Goal: Task Accomplishment & Management: Use online tool/utility

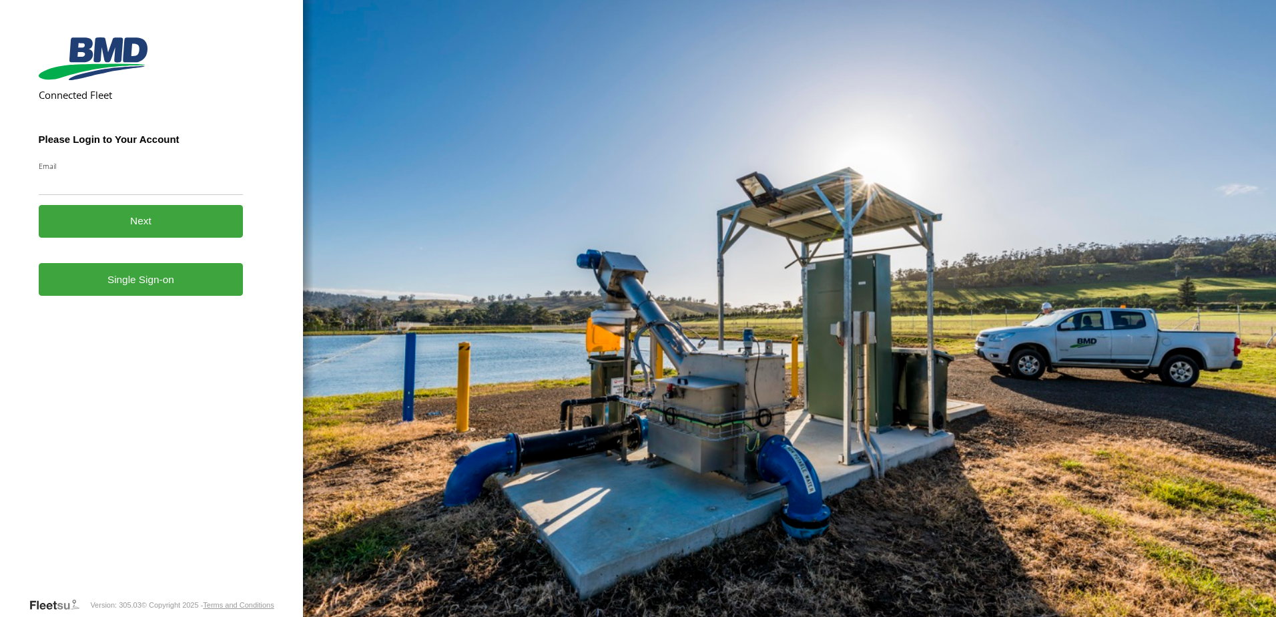
drag, startPoint x: 0, startPoint y: 0, endPoint x: 137, endPoint y: 285, distance: 316.1
click at [137, 285] on link "Single Sign-on" at bounding box center [141, 279] width 205 height 33
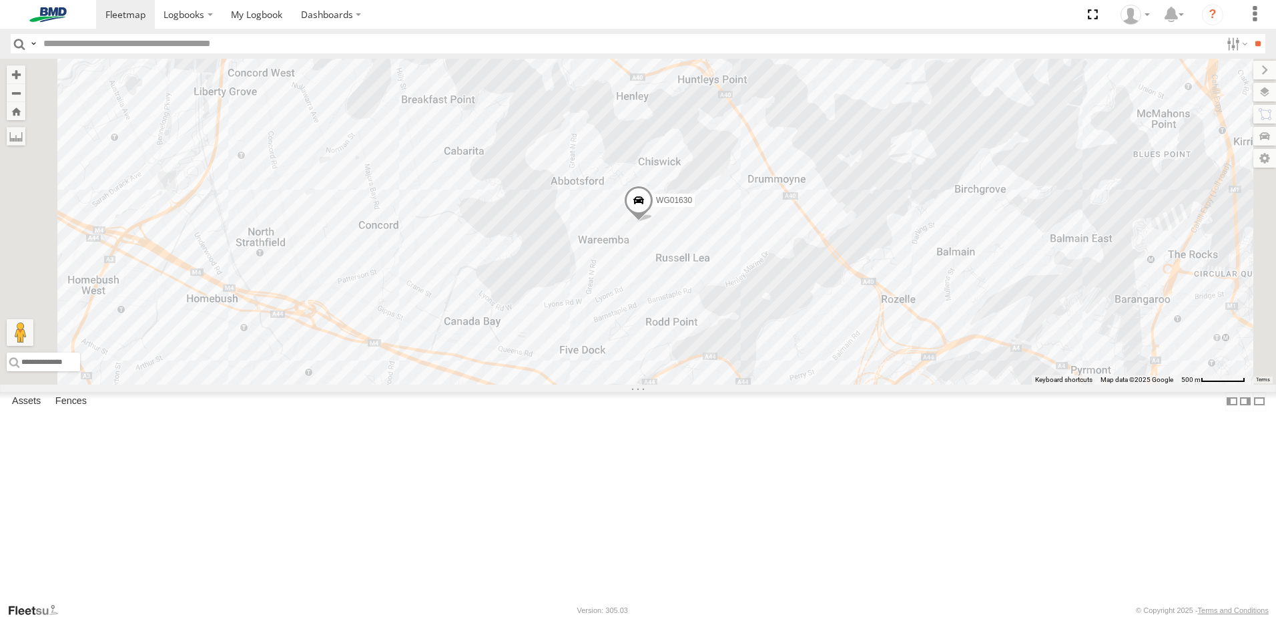
click at [653, 222] on span at bounding box center [638, 204] width 29 height 36
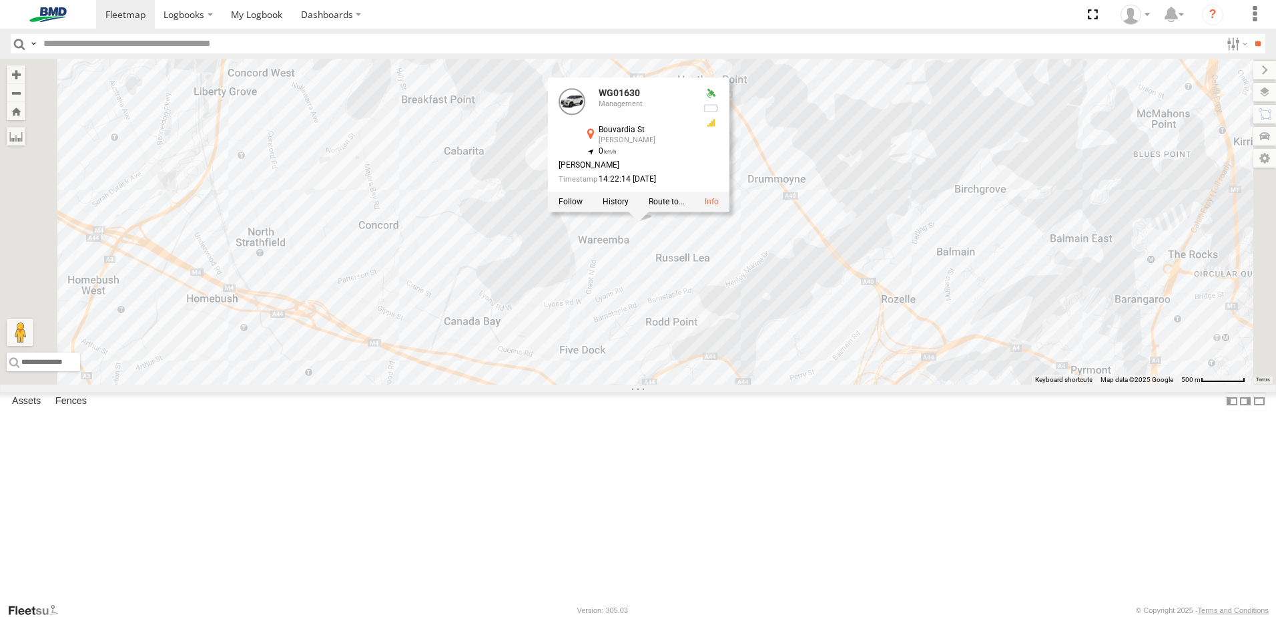
click at [773, 359] on div "WG01630 WG01630 Management Bouvardia St [PERSON_NAME] -33.85562 , 151.13678 0 […" at bounding box center [638, 222] width 1276 height 326
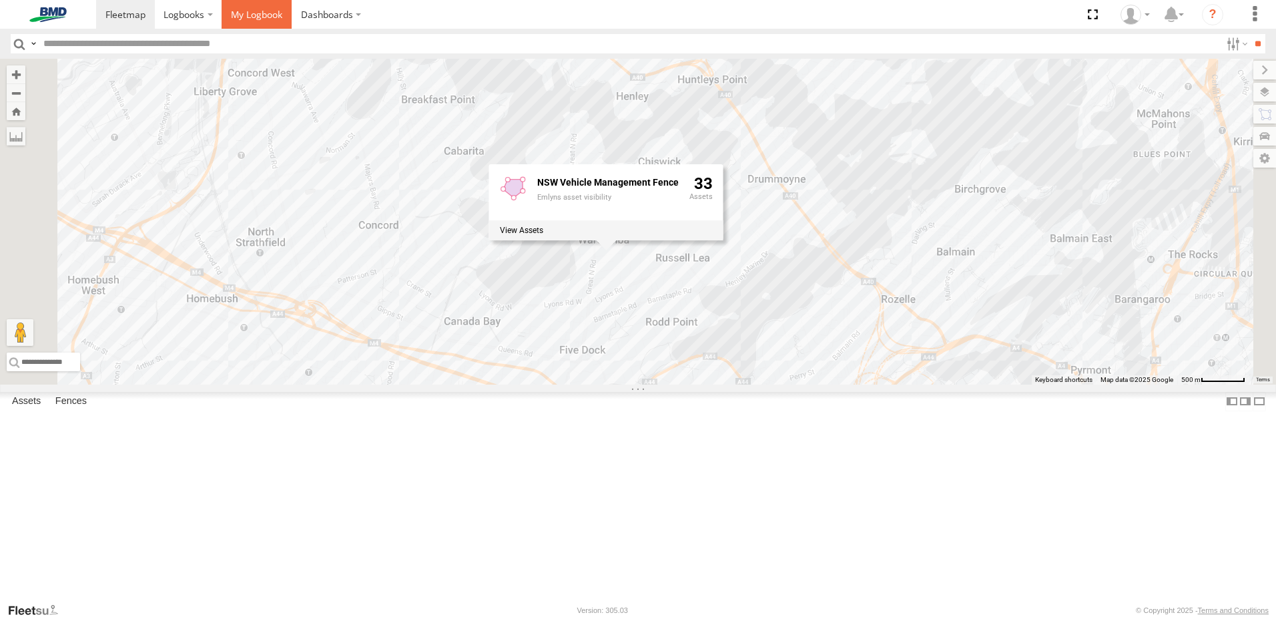
click at [258, 19] on span at bounding box center [256, 14] width 51 height 13
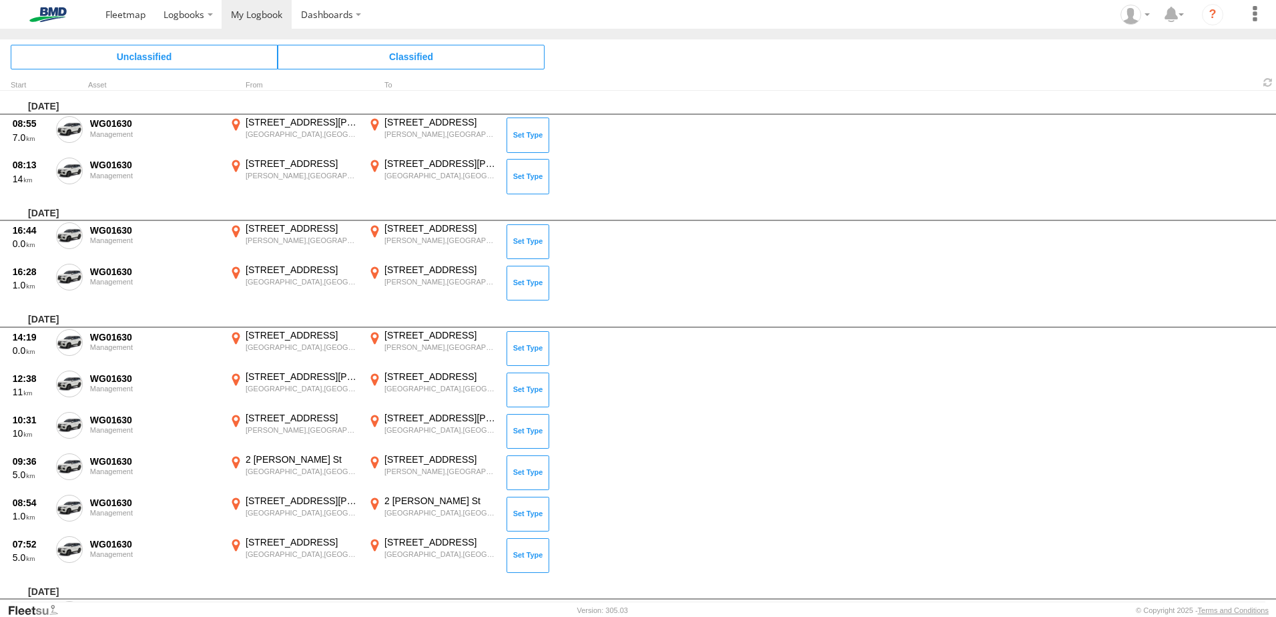
drag, startPoint x: 71, startPoint y: 124, endPoint x: 71, endPoint y: 135, distance: 11.3
click at [0, 0] on span at bounding box center [0, 0] width 0 height 0
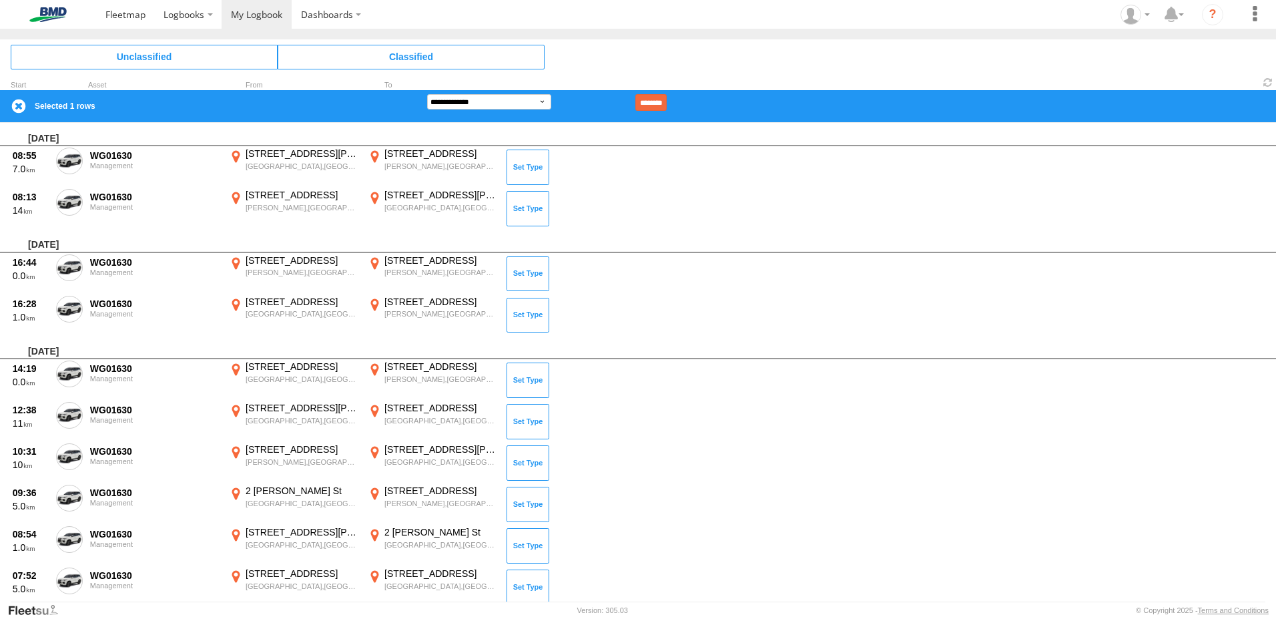
click at [0, 0] on span at bounding box center [0, 0] width 0 height 0
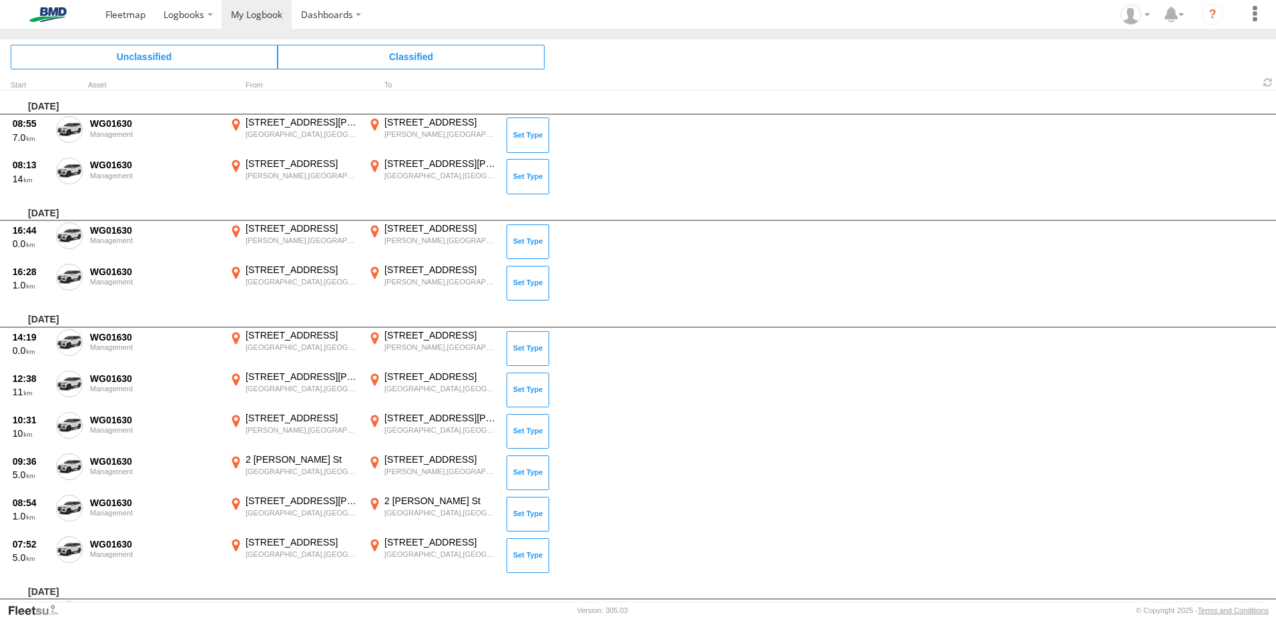
click at [0, 0] on span at bounding box center [0, 0] width 0 height 0
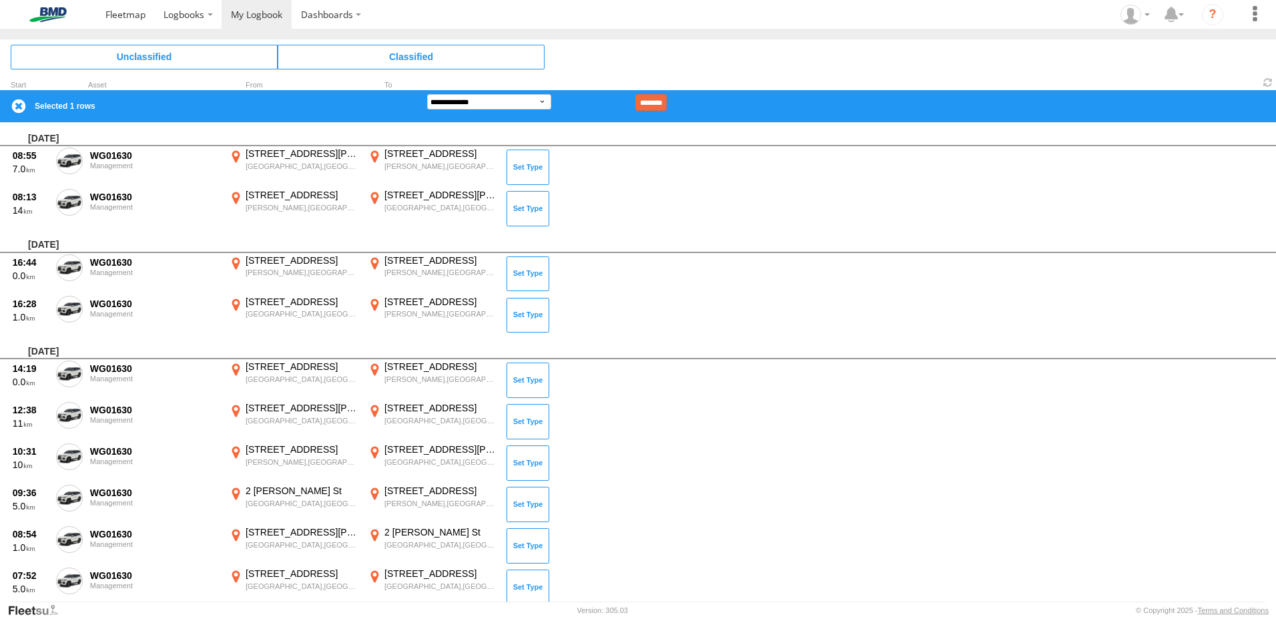
click at [0, 0] on span at bounding box center [0, 0] width 0 height 0
click at [62, 572] on label at bounding box center [69, 582] width 27 height 31
drag, startPoint x: 70, startPoint y: 540, endPoint x: 70, endPoint y: 523, distance: 17.4
click at [0, 0] on span at bounding box center [0, 0] width 0 height 0
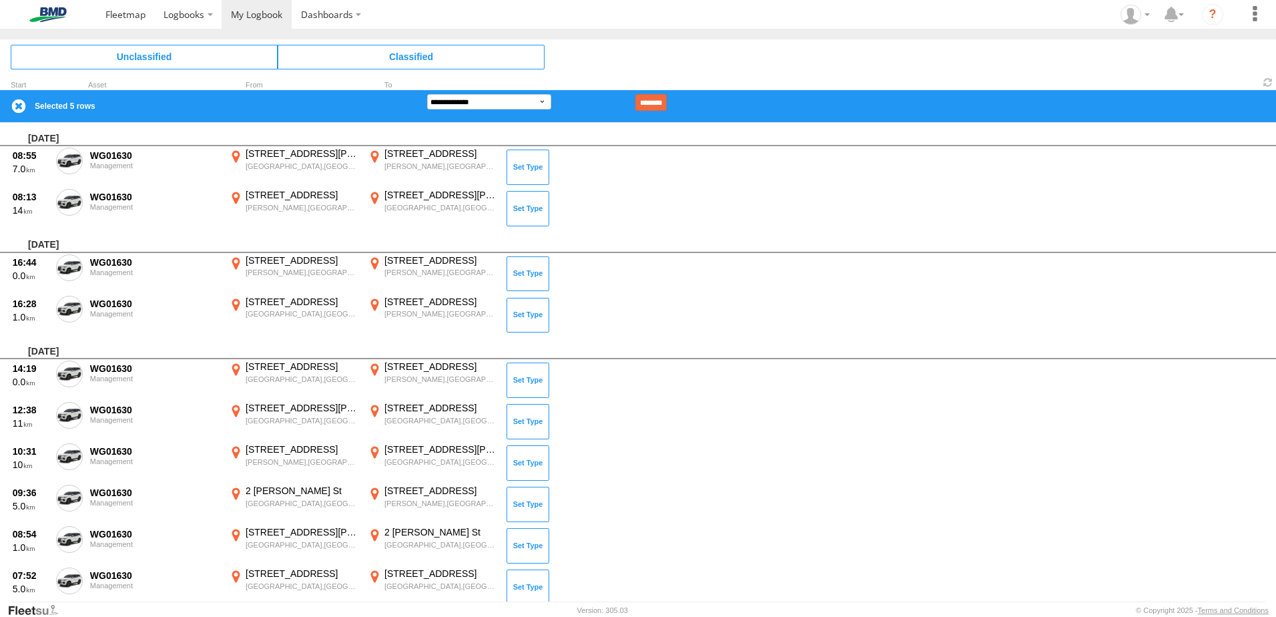
click at [67, 441] on div "12:38 11 WG01630 Management 126 George St Redfern,NSW -33.89323 151.20198 71 Wa…" at bounding box center [638, 420] width 1276 height 41
click at [0, 0] on span at bounding box center [0, 0] width 0 height 0
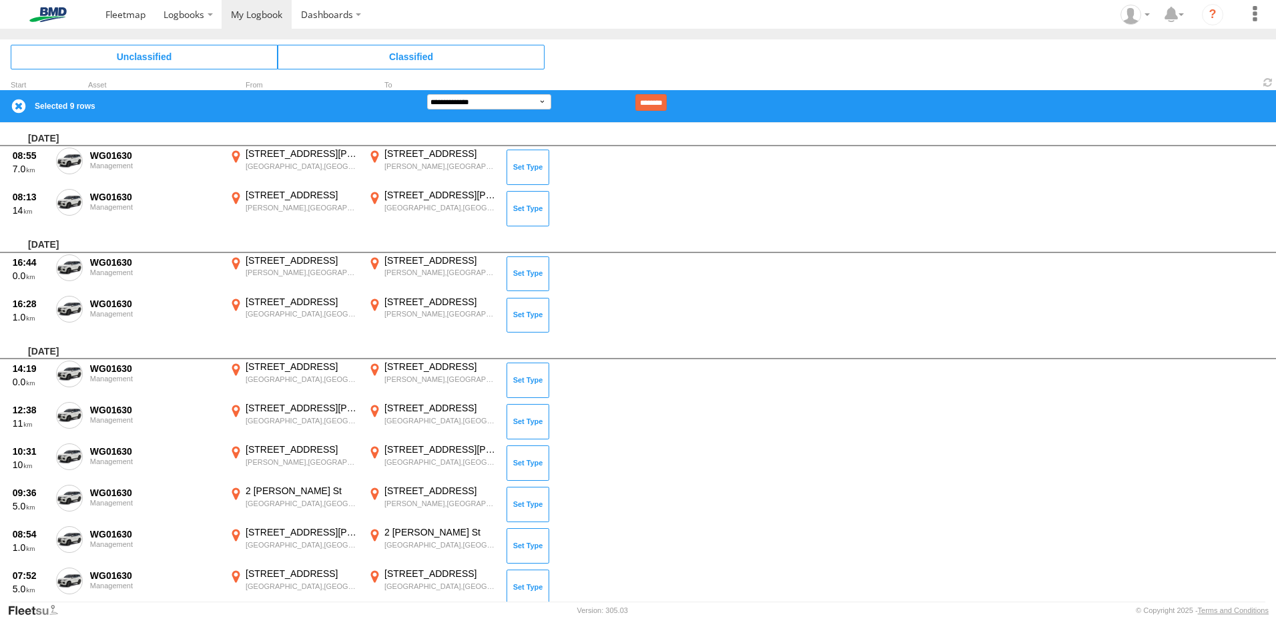
click at [0, 0] on span at bounding box center [0, 0] width 0 height 0
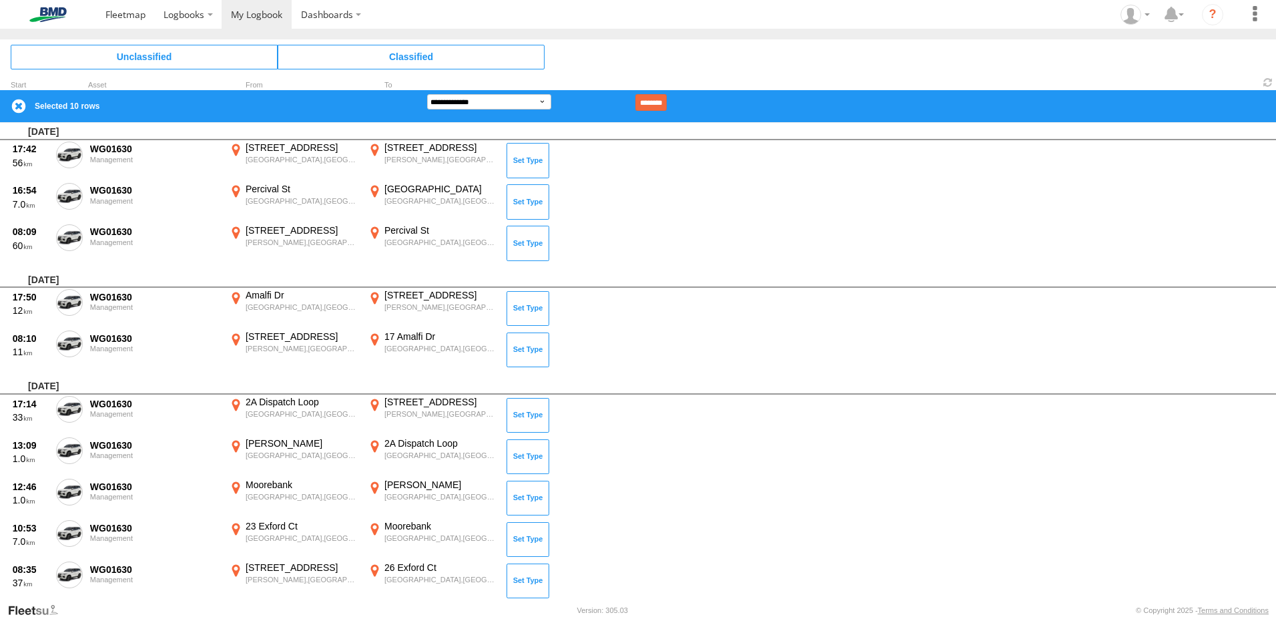
scroll to position [660, 0]
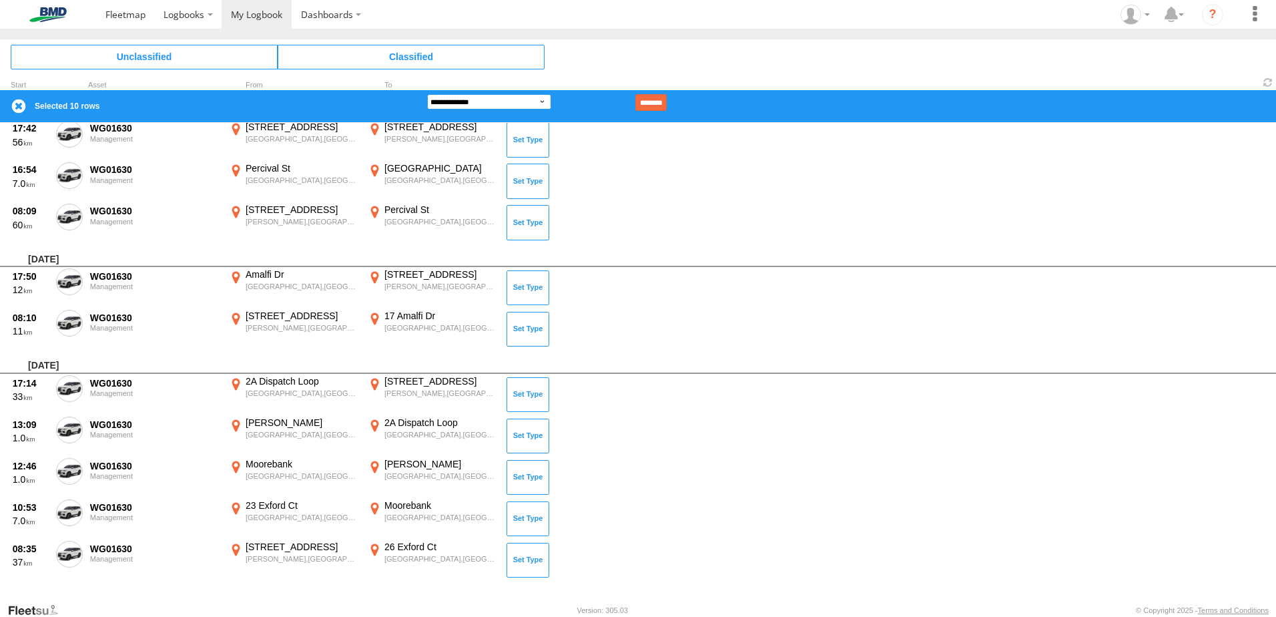
click at [524, 99] on select "**********" at bounding box center [489, 101] width 124 height 15
click at [427, 94] on select "**********" at bounding box center [489, 101] width 124 height 15
click at [665, 101] on input "********" at bounding box center [650, 102] width 31 height 17
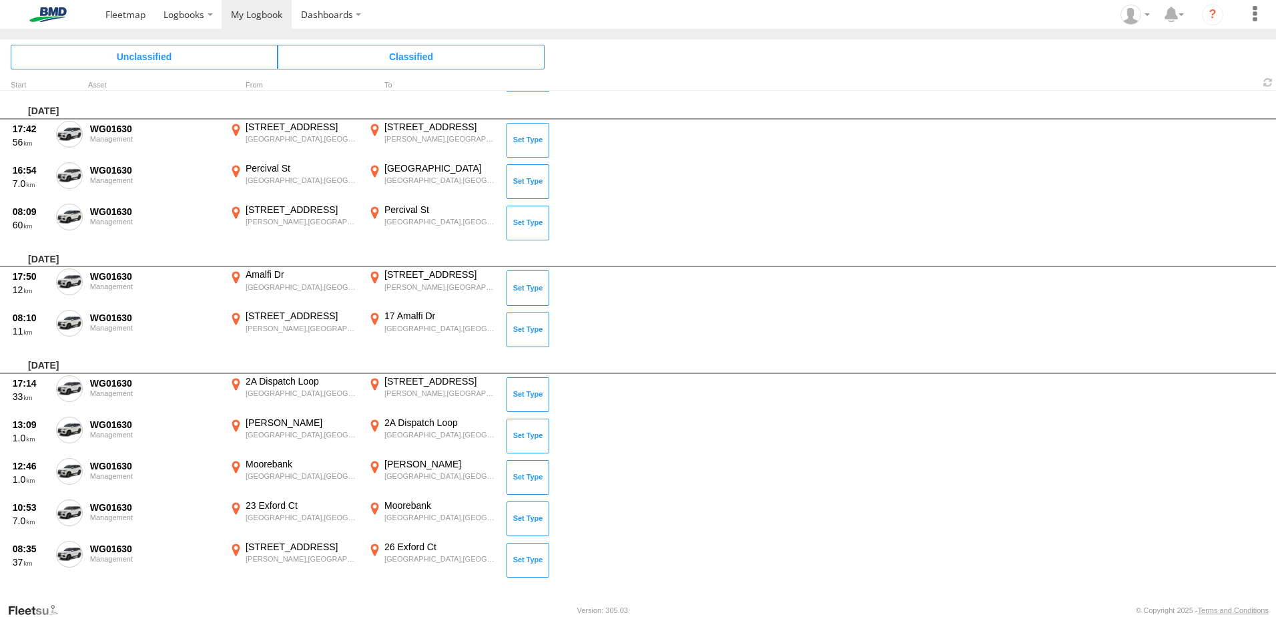
scroll to position [628, 0]
click at [0, 0] on span at bounding box center [0, 0] width 0 height 0
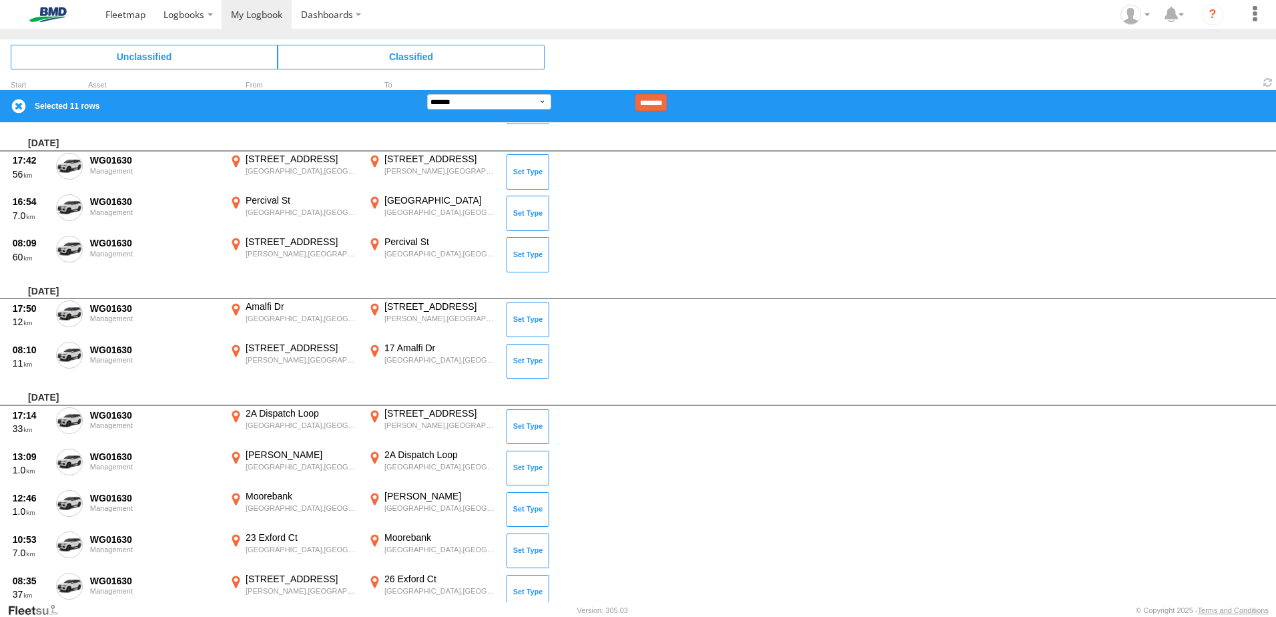
click at [0, 0] on span at bounding box center [0, 0] width 0 height 0
click at [63, 470] on label at bounding box center [69, 464] width 27 height 31
click at [66, 436] on label at bounding box center [69, 422] width 27 height 31
click at [0, 0] on span at bounding box center [0, 0] width 0 height 0
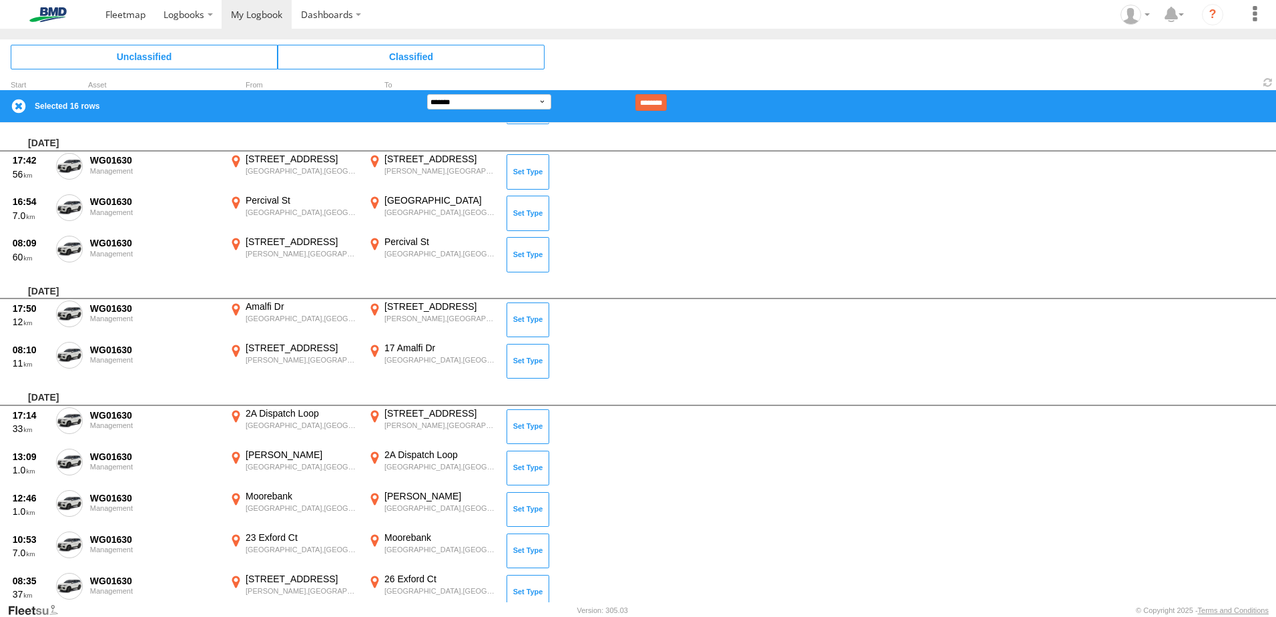
click at [70, 302] on label at bounding box center [69, 315] width 27 height 31
click at [0, 0] on span at bounding box center [0, 0] width 0 height 0
click at [72, 196] on label at bounding box center [69, 209] width 27 height 31
click at [0, 0] on span at bounding box center [0, 0] width 0 height 0
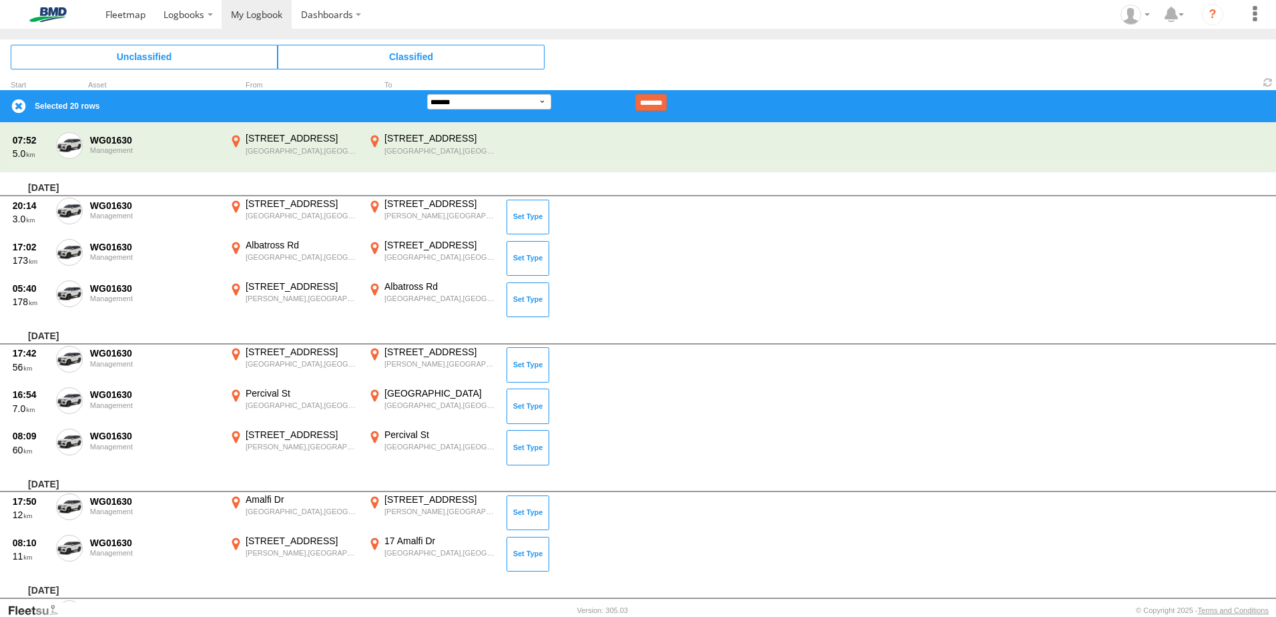
scroll to position [393, 0]
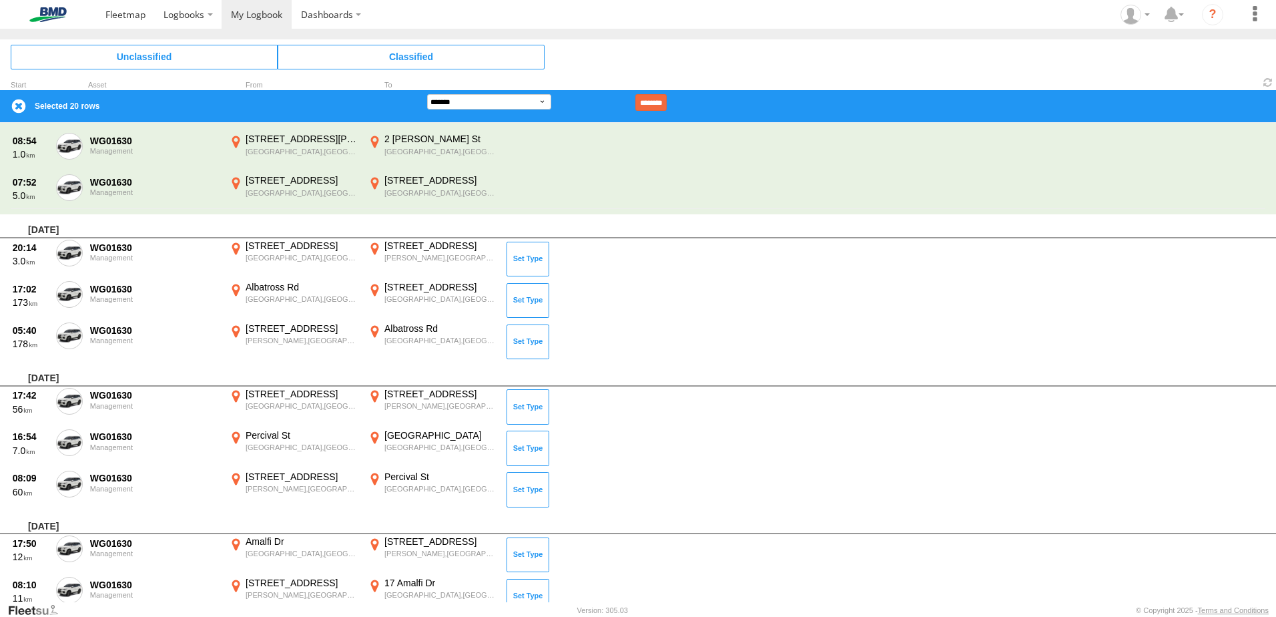
drag, startPoint x: 65, startPoint y: 244, endPoint x: 65, endPoint y: 274, distance: 30.0
click at [0, 0] on span at bounding box center [0, 0] width 0 height 0
click at [75, 344] on label at bounding box center [69, 337] width 27 height 31
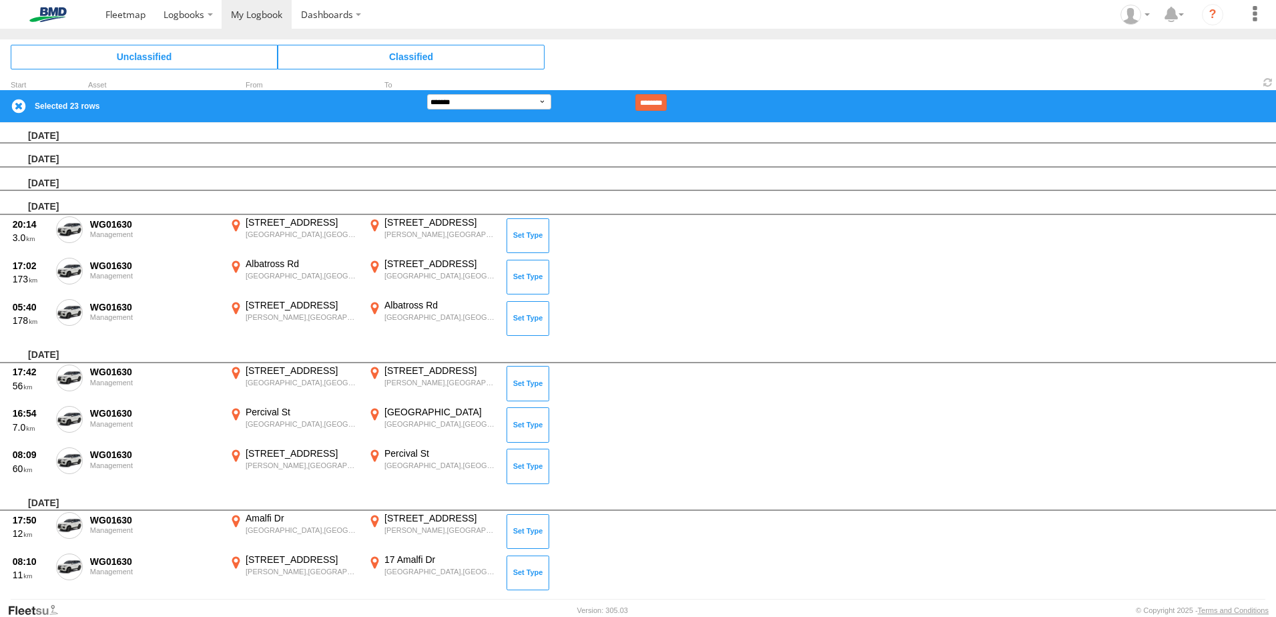
scroll to position [0, 0]
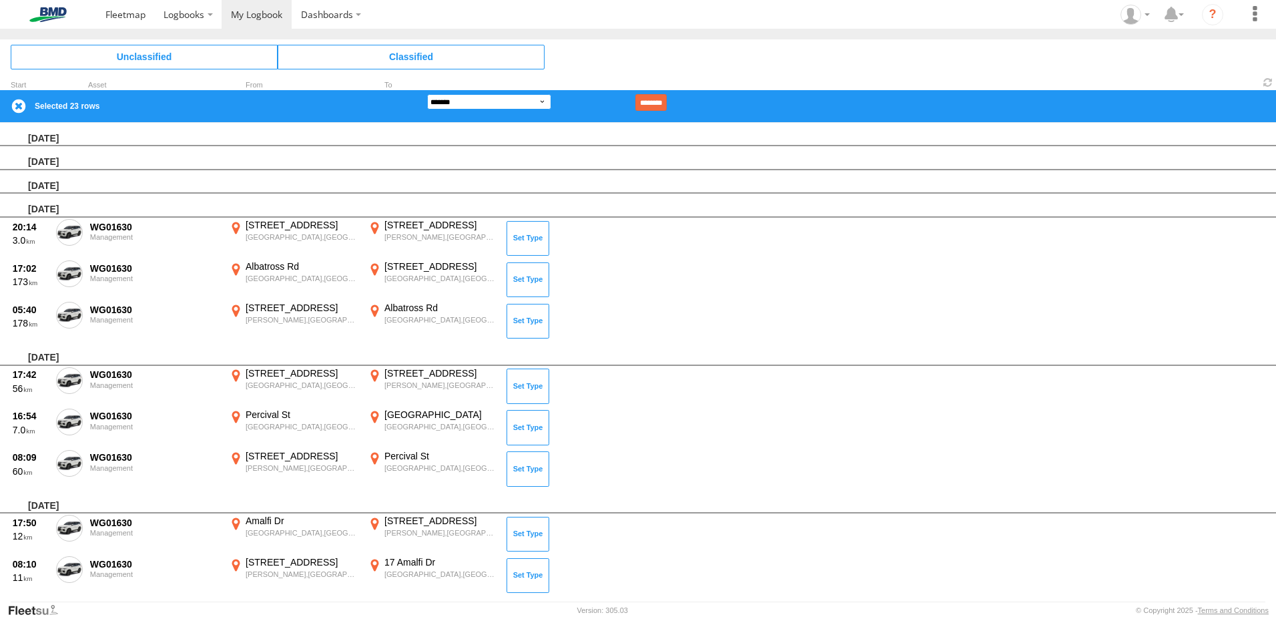
click at [475, 99] on select "**********" at bounding box center [489, 101] width 124 height 15
select select "**"
click at [427, 94] on select "**********" at bounding box center [489, 101] width 124 height 15
click at [667, 97] on input "********" at bounding box center [650, 102] width 31 height 17
